Goal: Use online tool/utility: Utilize a website feature to perform a specific function

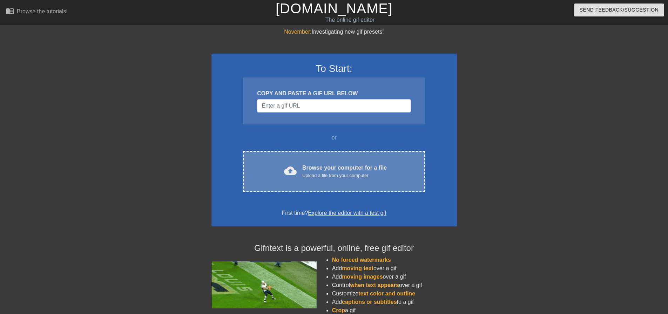
click at [375, 161] on div "cloud_upload Browse your computer for a file Upload a file from your computer C…" at bounding box center [334, 171] width 182 height 41
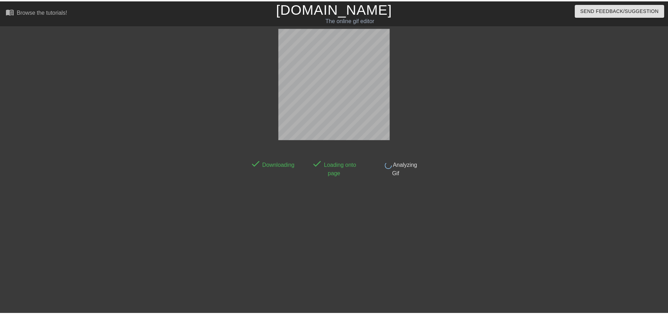
scroll to position [4, 0]
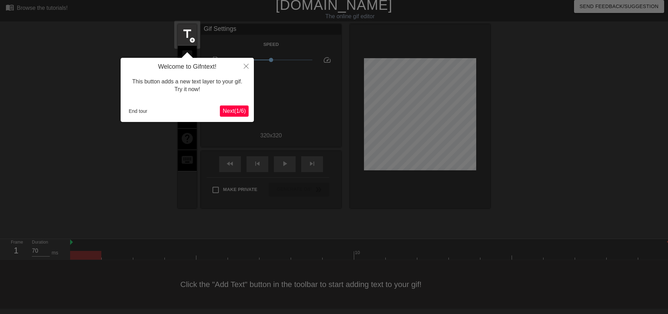
click at [226, 111] on span "Next ( 1 / 6 )" at bounding box center [234, 111] width 23 height 6
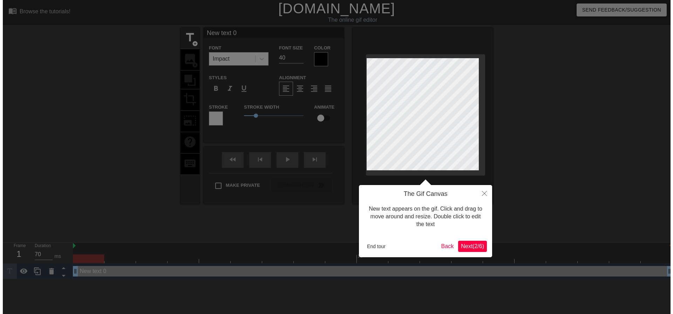
scroll to position [0, 0]
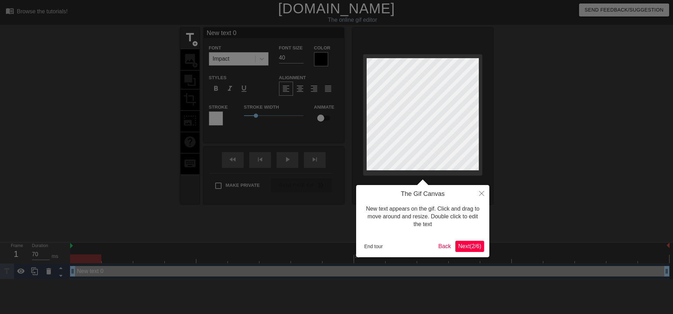
click at [469, 249] on span "Next ( 2 / 6 )" at bounding box center [469, 246] width 23 height 6
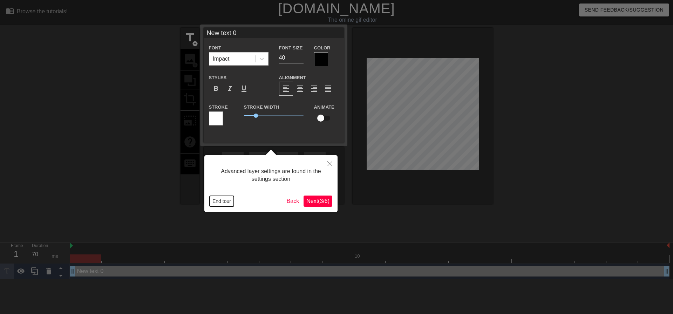
click at [228, 202] on button "End tour" at bounding box center [222, 201] width 24 height 11
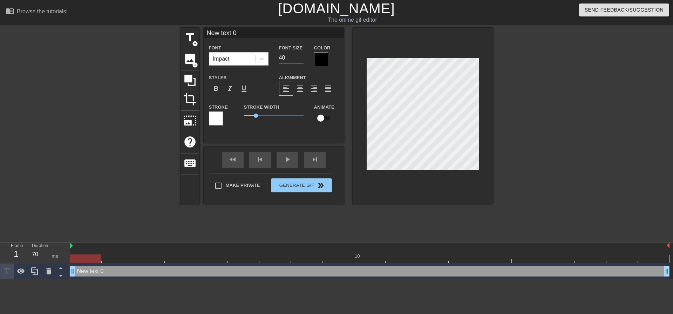
scroll to position [1, 1]
paste textarea "我幫你想，全買吧！"
type input "我幫你想，全買吧！"
type textarea "我幫你想，全買吧！"
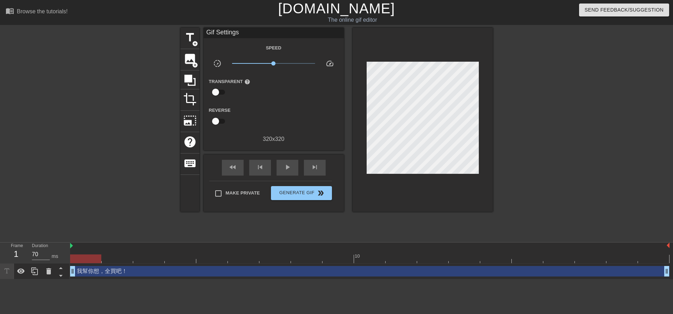
click at [548, 101] on div at bounding box center [554, 133] width 105 height 210
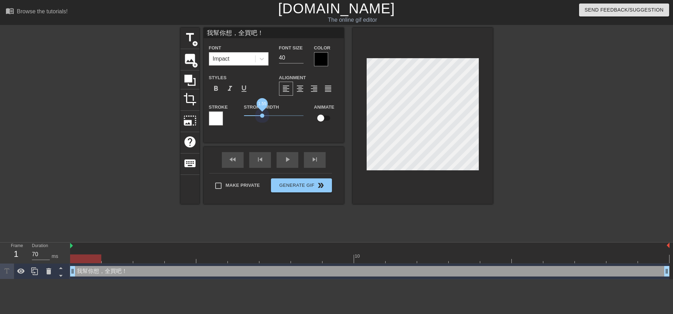
drag, startPoint x: 262, startPoint y: 116, endPoint x: 260, endPoint y: 120, distance: 4.3
click at [260, 120] on span "1.55" at bounding box center [274, 116] width 60 height 8
click at [324, 59] on div at bounding box center [321, 59] width 14 height 14
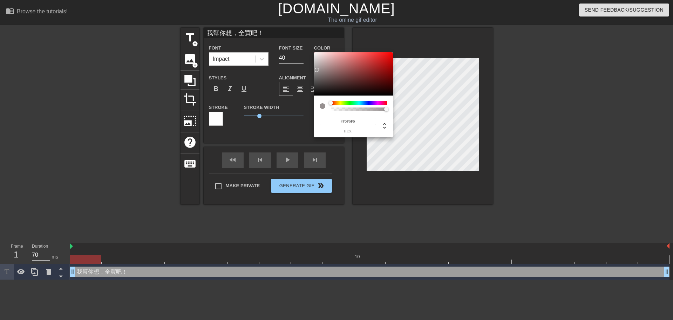
type input "#FFFFFF"
drag, startPoint x: 320, startPoint y: 85, endPoint x: 308, endPoint y: 43, distance: 43.3
click at [308, 43] on div "#FFFFFF hex" at bounding box center [336, 160] width 673 height 320
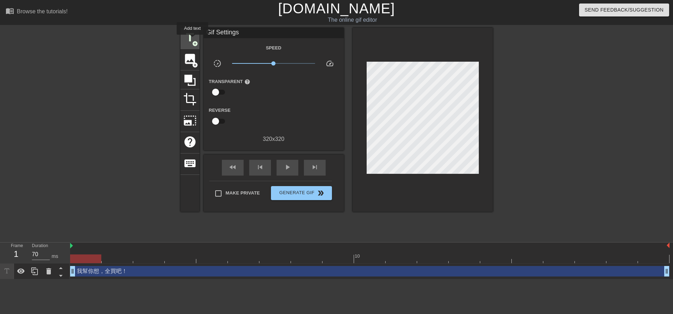
click at [192, 38] on span "title" at bounding box center [189, 37] width 13 height 13
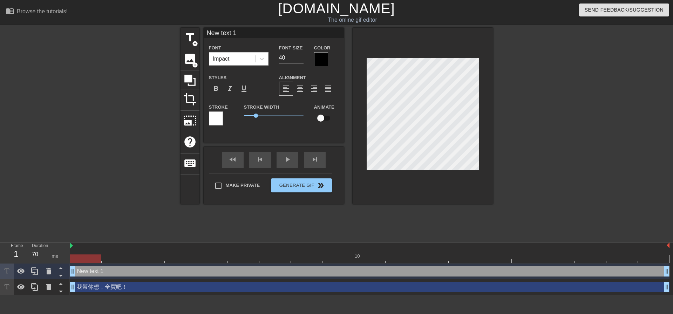
click at [180, 273] on div "New text 1 drag_handle drag_handle" at bounding box center [370, 271] width 600 height 11
click at [153, 286] on div "我幫你想，全買吧！ drag_handle drag_handle" at bounding box center [370, 287] width 600 height 11
type input "我幫你想，全買吧！"
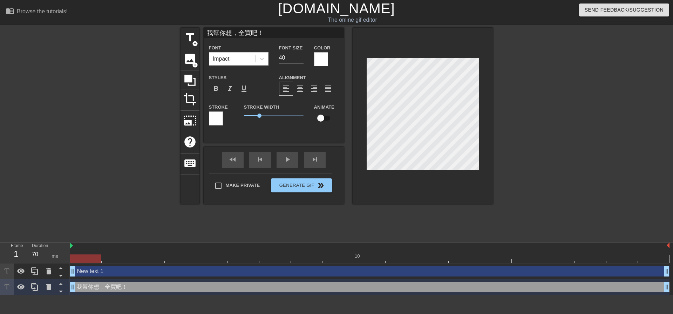
click at [210, 122] on div at bounding box center [216, 119] width 14 height 14
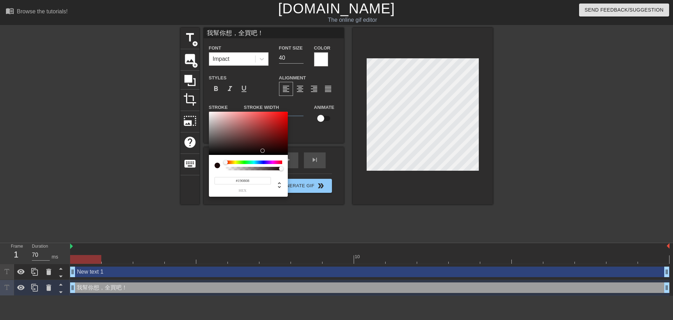
type input "#000000"
drag, startPoint x: 212, startPoint y: 125, endPoint x: 200, endPoint y: 179, distance: 56.0
click at [200, 179] on div "#000000 hex" at bounding box center [336, 160] width 673 height 320
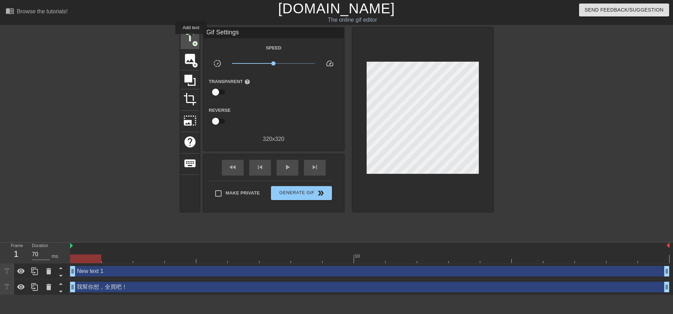
click at [191, 39] on span "title" at bounding box center [189, 37] width 13 height 13
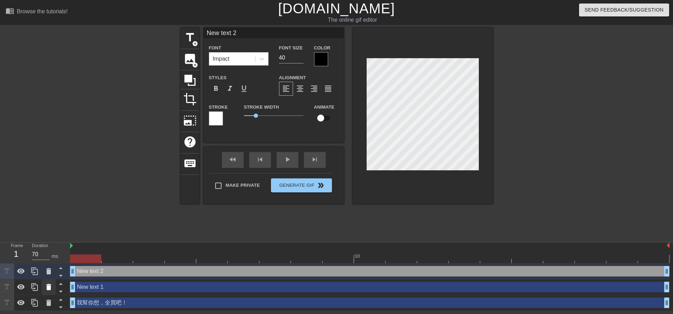
click at [50, 288] on icon at bounding box center [48, 287] width 5 height 6
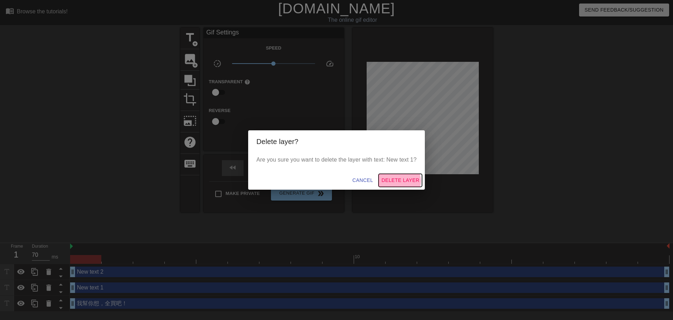
click at [402, 181] on span "Delete Layer" at bounding box center [401, 180] width 38 height 9
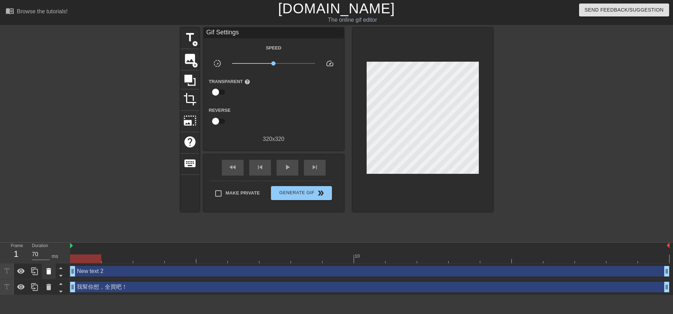
click at [49, 270] on icon at bounding box center [48, 271] width 5 height 6
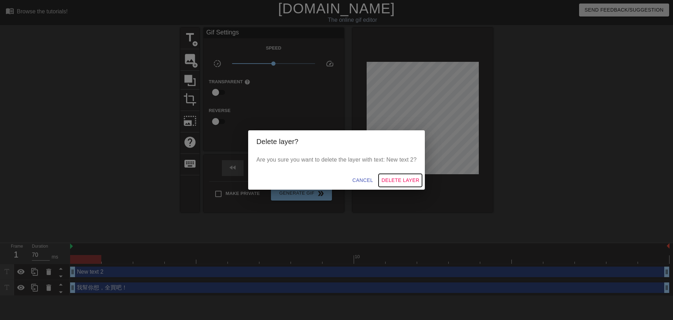
click at [401, 183] on span "Delete Layer" at bounding box center [401, 180] width 38 height 9
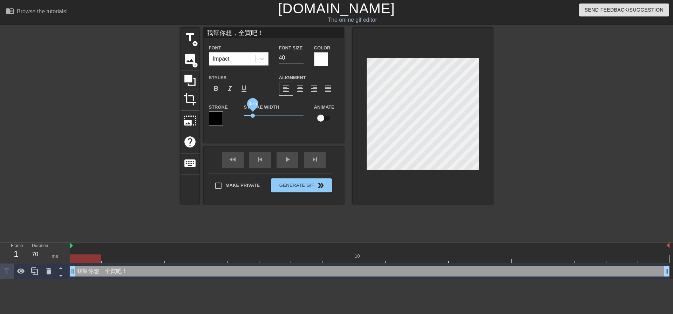
drag, startPoint x: 260, startPoint y: 116, endPoint x: 253, endPoint y: 113, distance: 7.4
click at [253, 114] on span "0.75" at bounding box center [253, 116] width 4 height 4
click at [528, 133] on div at bounding box center [554, 133] width 105 height 210
click at [323, 115] on input "checkbox" at bounding box center [321, 118] width 40 height 13
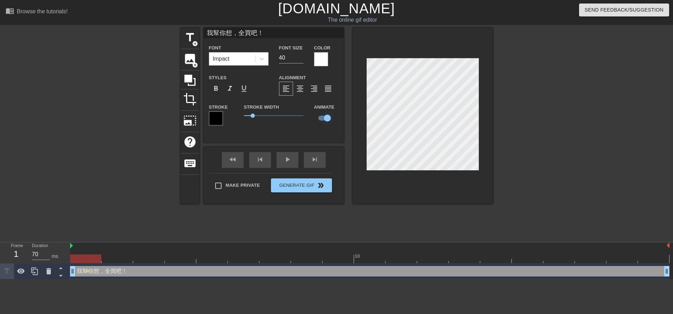
click at [327, 121] on input "checkbox" at bounding box center [328, 118] width 40 height 13
checkbox input "false"
drag, startPoint x: 247, startPoint y: 118, endPoint x: 256, endPoint y: 120, distance: 9.4
click at [256, 120] on span "1" at bounding box center [274, 116] width 60 height 8
click at [263, 61] on icon at bounding box center [262, 58] width 7 height 7
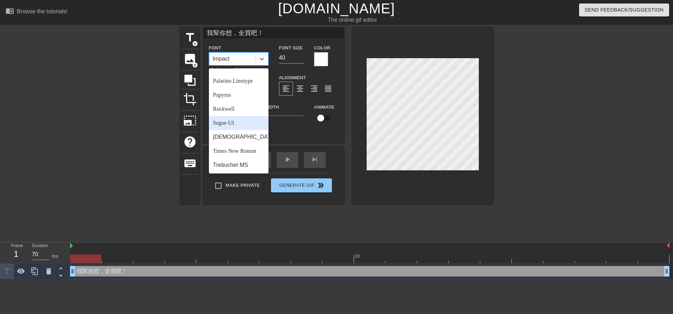
scroll to position [251, 0]
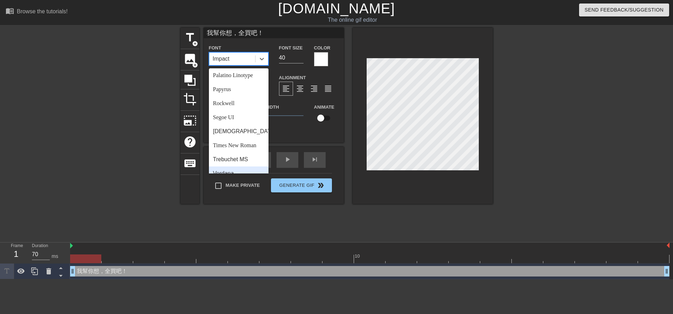
click at [240, 167] on div "Verdana" at bounding box center [239, 174] width 60 height 14
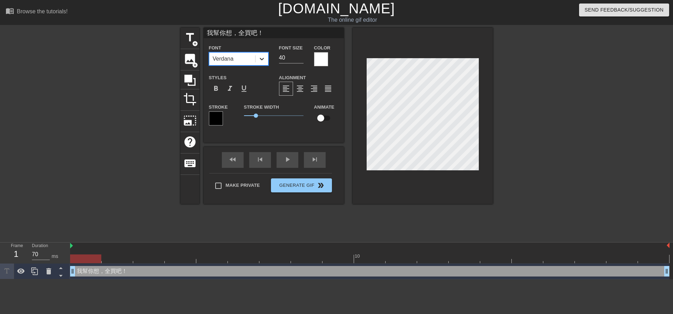
click at [258, 59] on div at bounding box center [262, 59] width 13 height 13
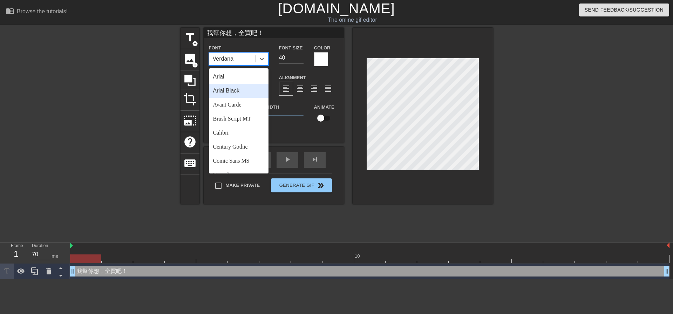
click at [247, 84] on div "Arial Black" at bounding box center [239, 91] width 60 height 14
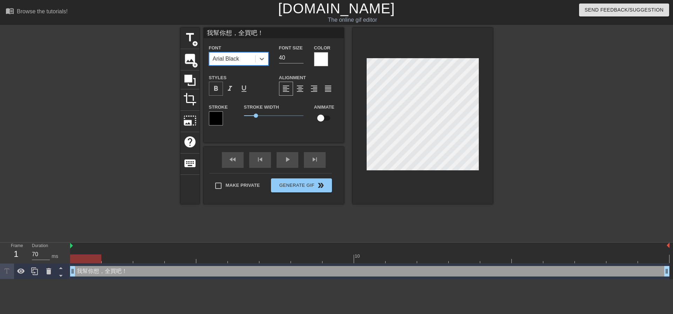
click at [214, 89] on span "format_bold" at bounding box center [216, 89] width 8 height 8
drag, startPoint x: 251, startPoint y: 118, endPoint x: 261, endPoint y: 120, distance: 9.7
click at [261, 120] on span "1.45" at bounding box center [274, 116] width 60 height 8
click at [258, 61] on div at bounding box center [262, 59] width 13 height 13
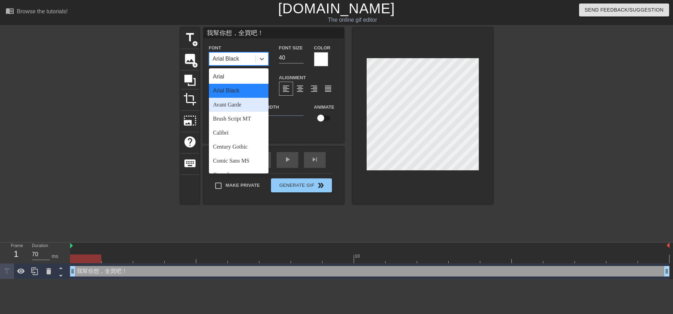
click at [243, 106] on div "Avant Garde" at bounding box center [239, 105] width 60 height 14
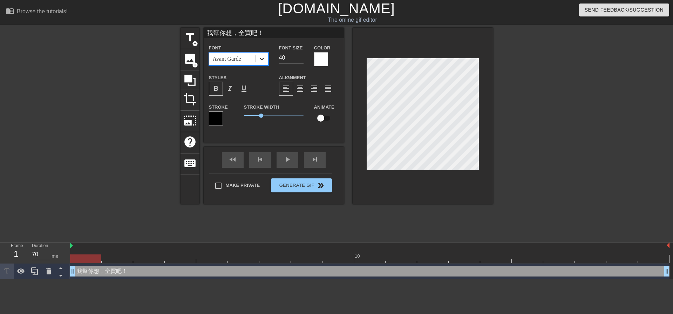
click at [260, 59] on icon at bounding box center [262, 58] width 7 height 7
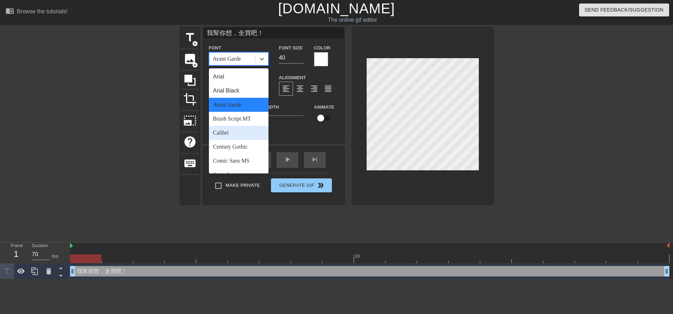
click at [243, 129] on div "Calibri" at bounding box center [239, 133] width 60 height 14
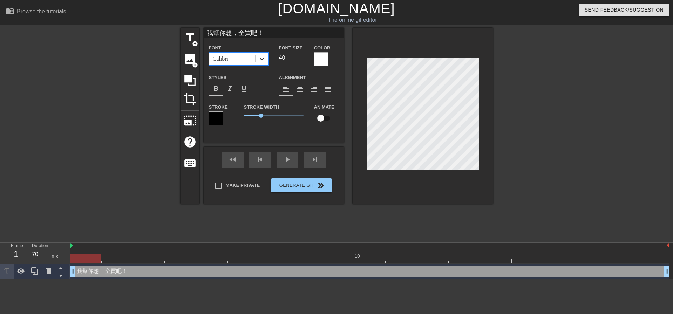
click at [263, 51] on div "Font option Calibri, selected. 0 results available. Select is focused ,type to …" at bounding box center [239, 54] width 60 height 22
click at [259, 61] on icon at bounding box center [262, 58] width 7 height 7
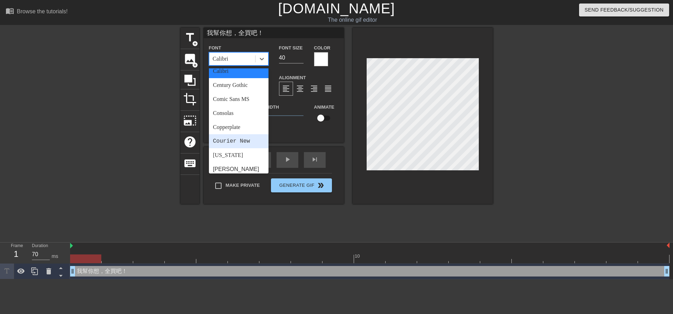
scroll to position [70, 0]
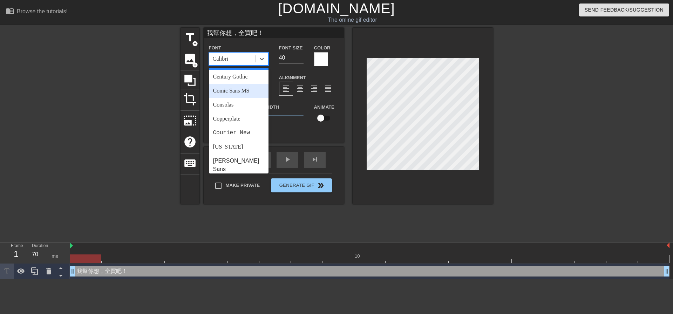
click at [241, 92] on div "Comic Sans MS" at bounding box center [239, 91] width 60 height 14
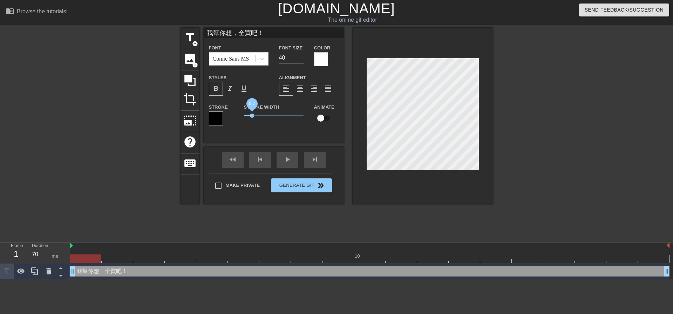
drag, startPoint x: 260, startPoint y: 118, endPoint x: 252, endPoint y: 118, distance: 7.7
click at [252, 118] on span "0.7" at bounding box center [252, 116] width 4 height 4
click at [219, 92] on span "format_bold" at bounding box center [216, 89] width 8 height 8
click at [255, 113] on span "0.95" at bounding box center [274, 116] width 60 height 8
click at [317, 184] on div "Make Private Generate Gif double_arrow" at bounding box center [270, 187] width 123 height 28
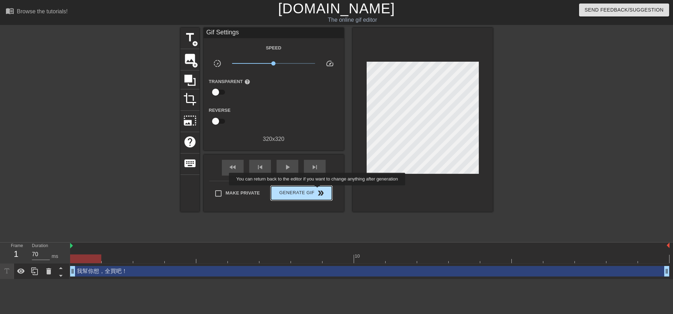
click at [318, 190] on span "double_arrow" at bounding box center [321, 193] width 8 height 8
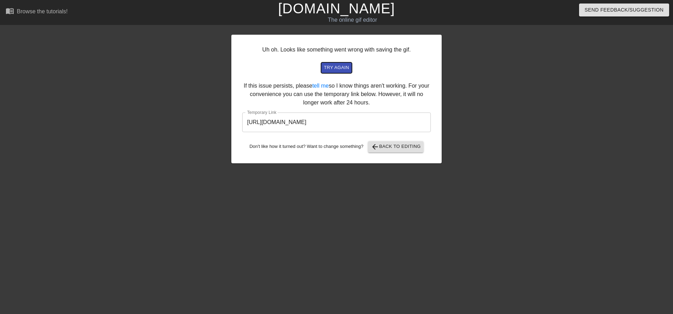
click at [346, 66] on span "try again" at bounding box center [336, 68] width 25 height 8
